Goal: Task Accomplishment & Management: Use online tool/utility

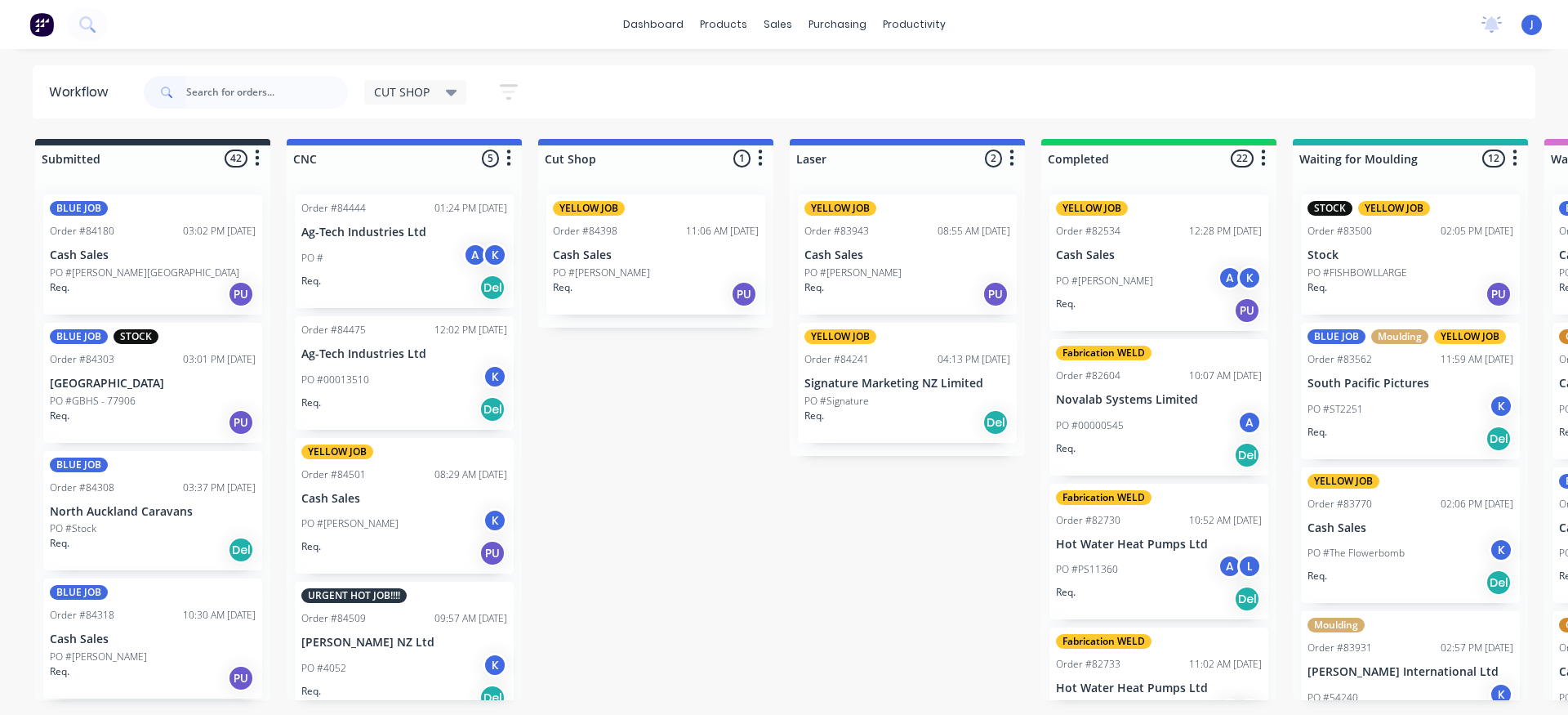
click at [290, 95] on input "text" at bounding box center [267, 92] width 162 height 33
type input "84180"
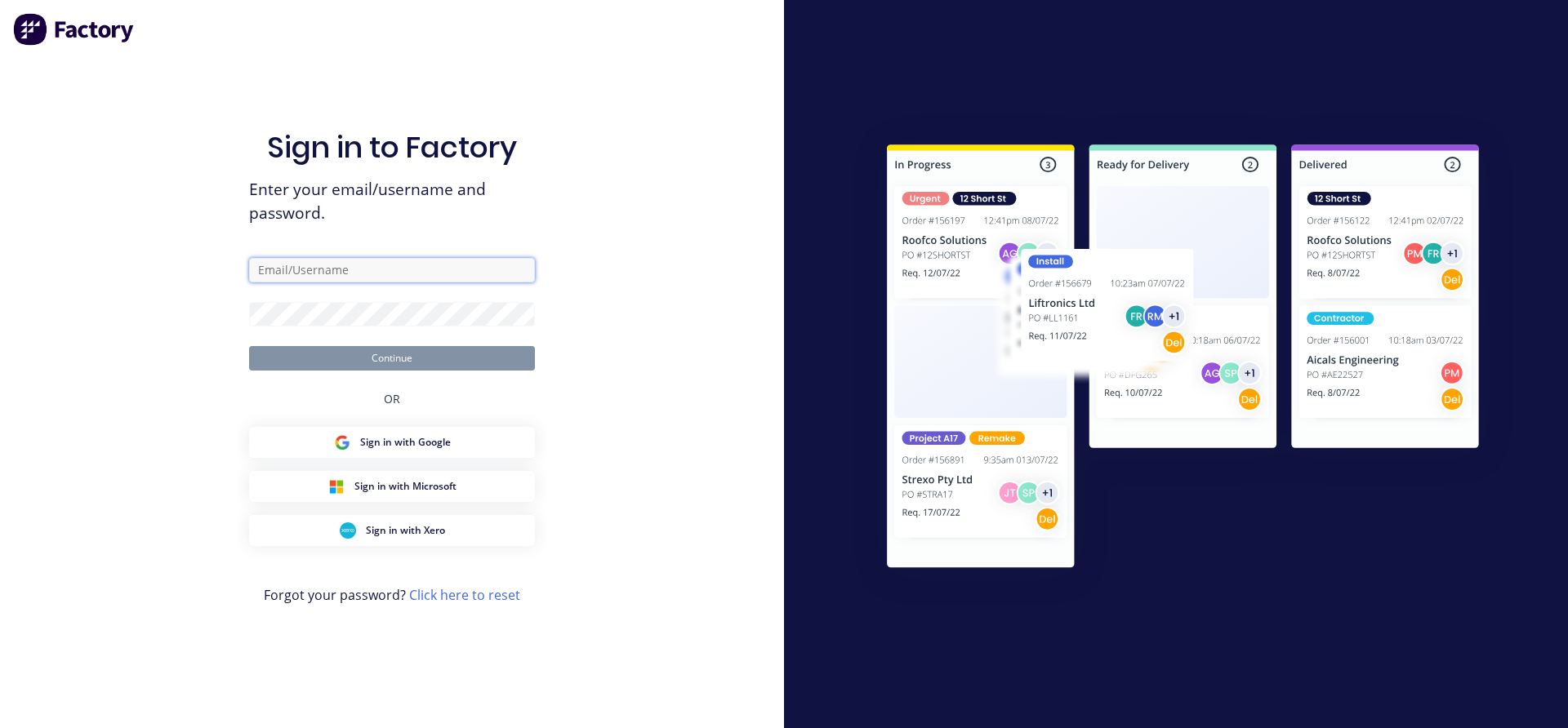
type input "[EMAIL_ADDRESS][DOMAIN_NAME]"
click at [404, 361] on button "Continue" at bounding box center [392, 358] width 286 height 24
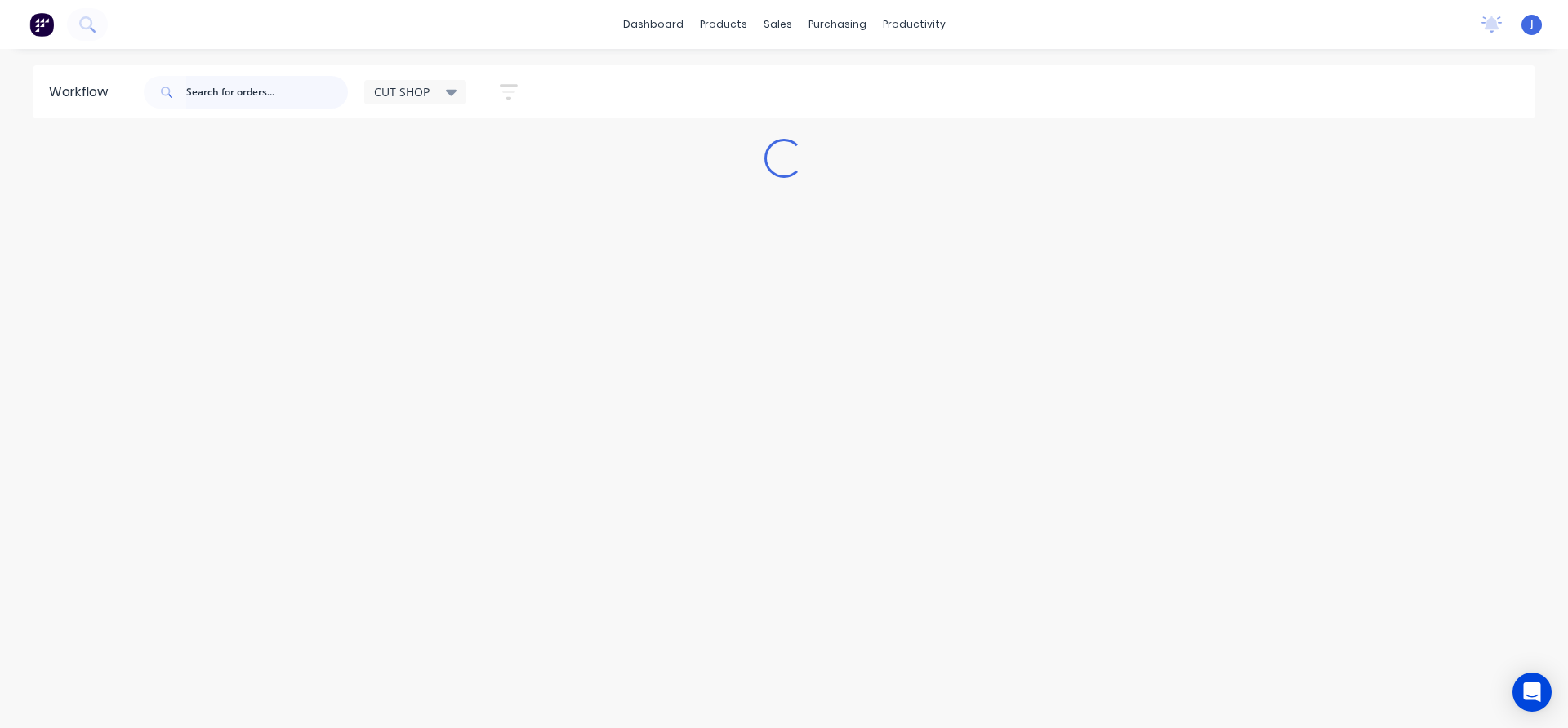
click at [243, 91] on input "text" at bounding box center [267, 92] width 162 height 33
type input "84180"
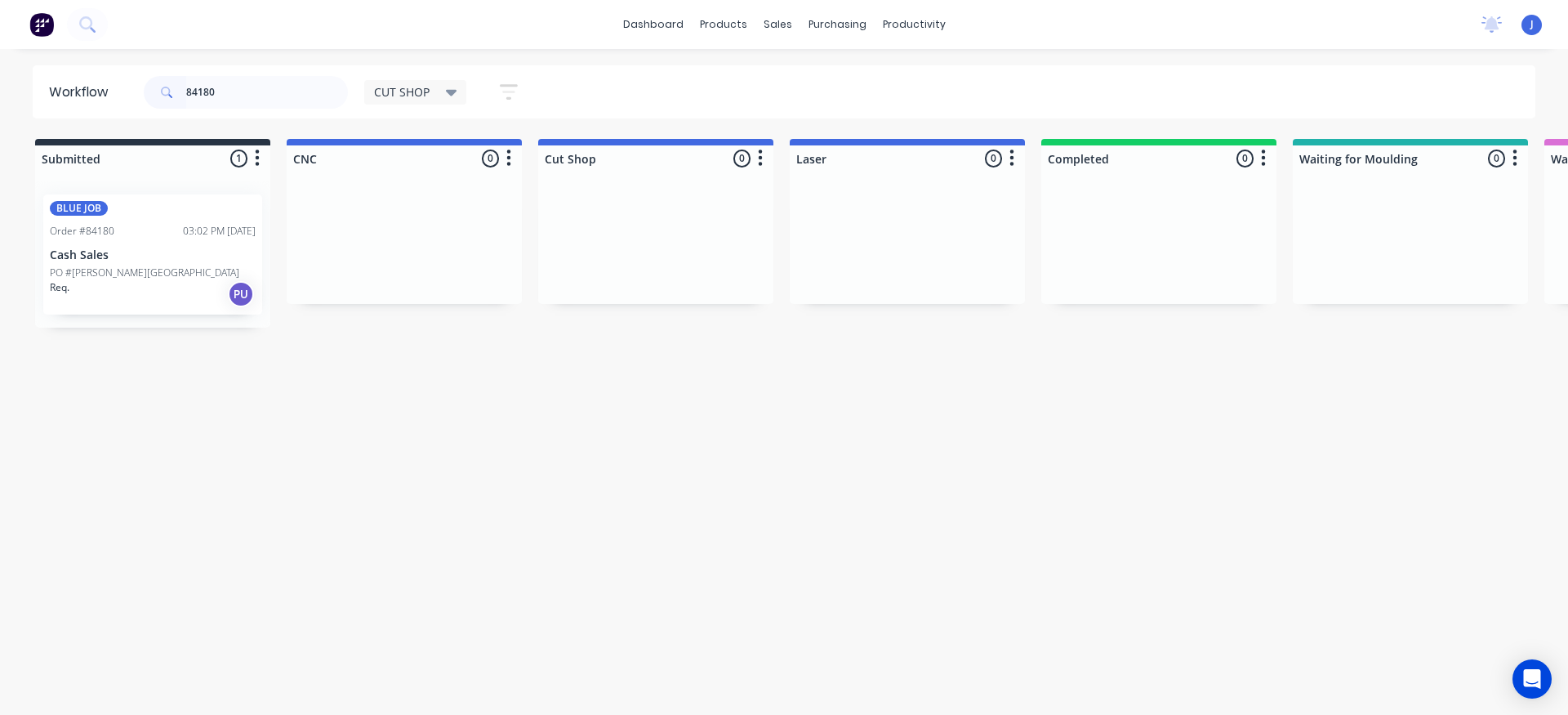
click at [146, 229] on div "Order #84180 03:02 PM [DATE]" at bounding box center [153, 231] width 206 height 15
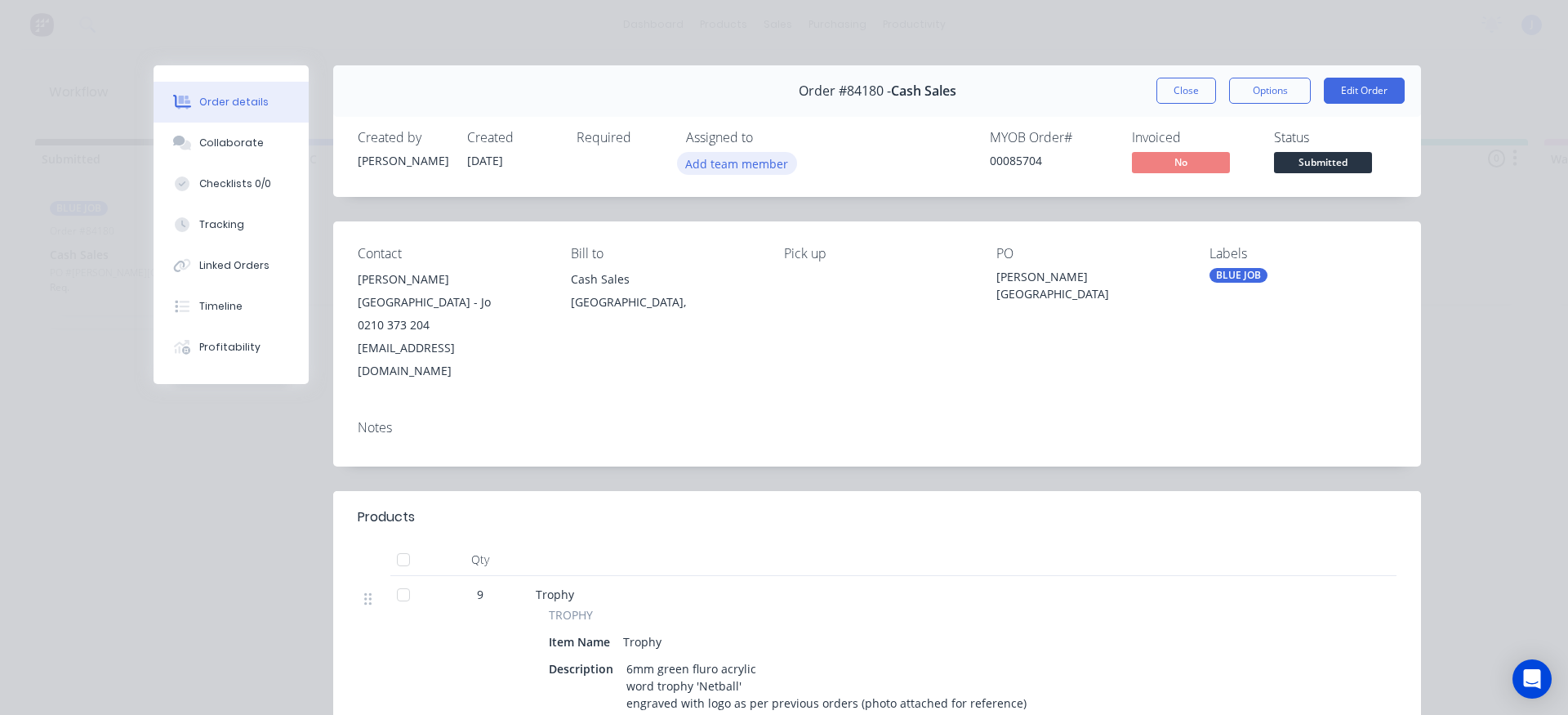
click at [756, 161] on button "Add team member" at bounding box center [737, 163] width 120 height 22
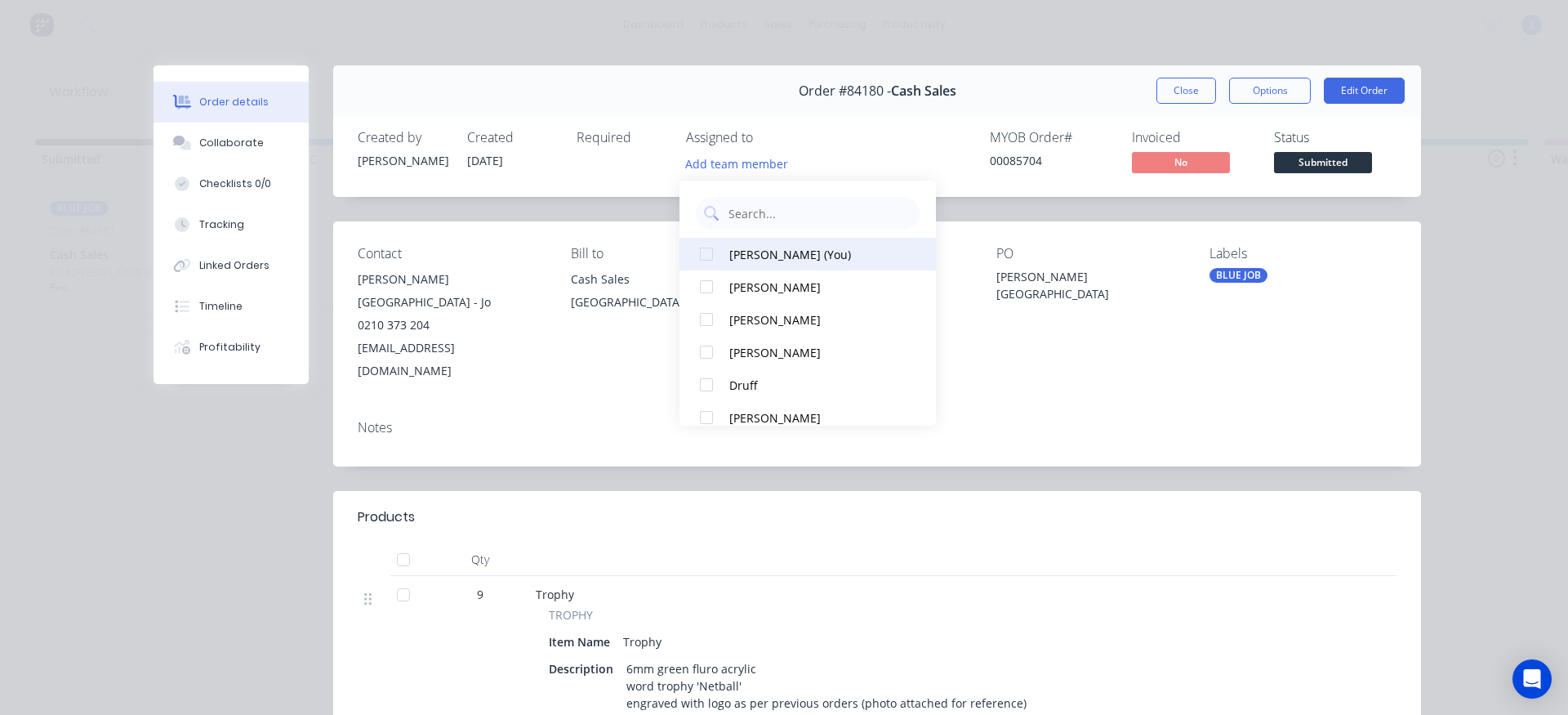
click at [775, 254] on div "[PERSON_NAME] (You)" at bounding box center [815, 254] width 173 height 18
click at [1167, 94] on button "Close" at bounding box center [1185, 90] width 59 height 26
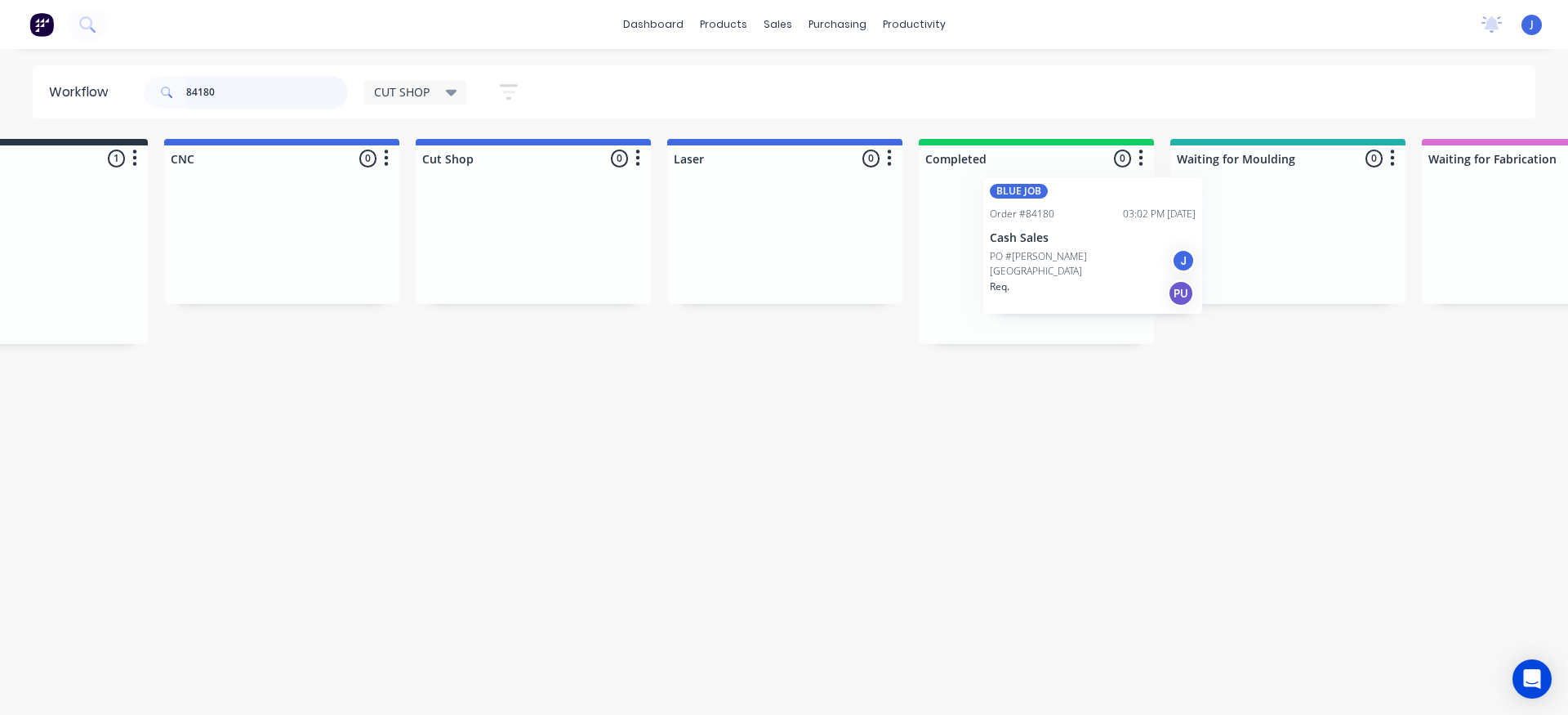
scroll to position [0, 130]
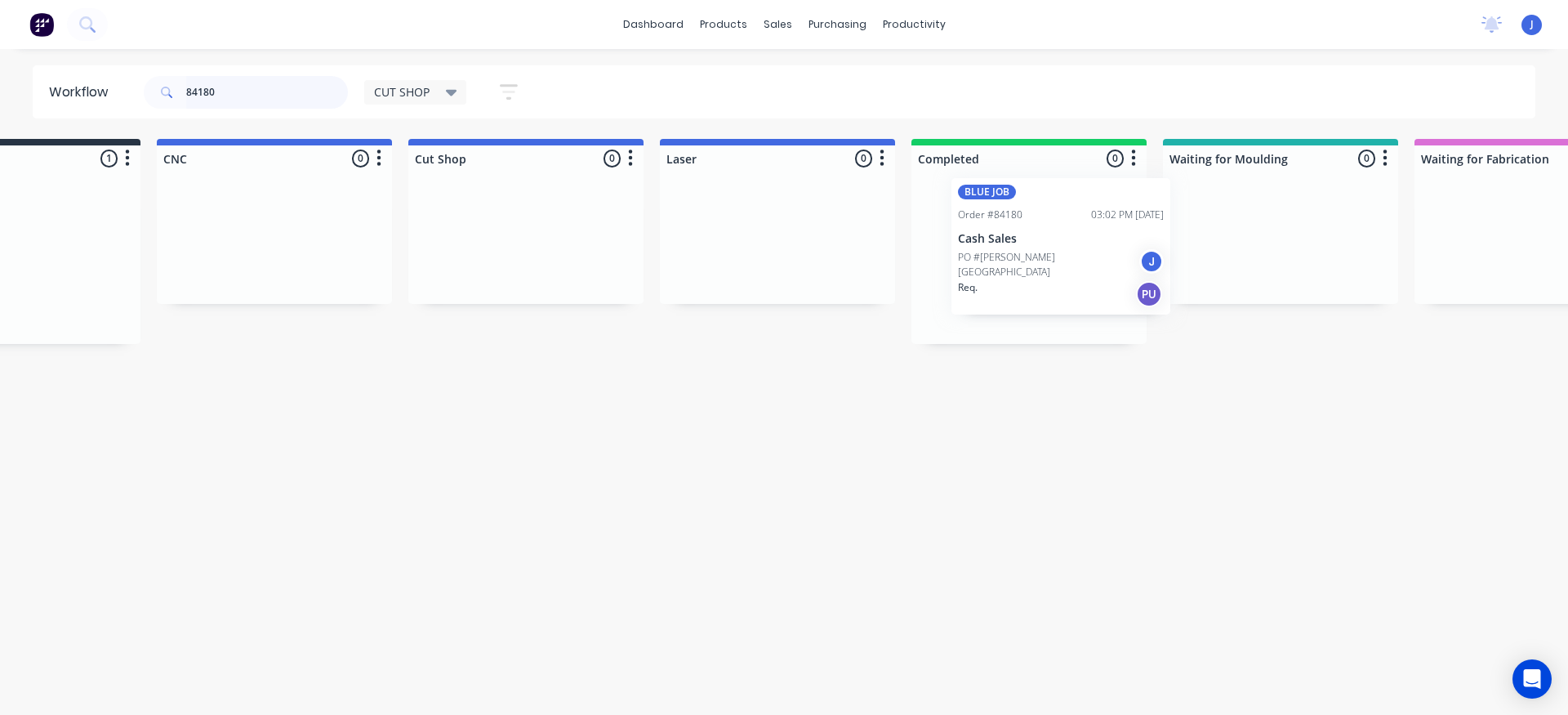
drag, startPoint x: 179, startPoint y: 270, endPoint x: 999, endPoint y: 252, distance: 820.2
